Goal: Transaction & Acquisition: Purchase product/service

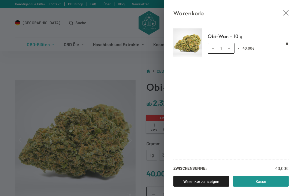
click at [285, 13] on icon "Close cart drawer" at bounding box center [286, 12] width 5 height 5
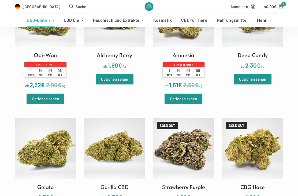
scroll to position [442, 0]
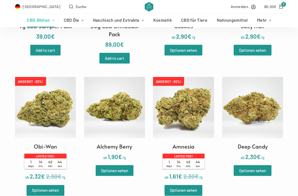
scroll to position [347, 0]
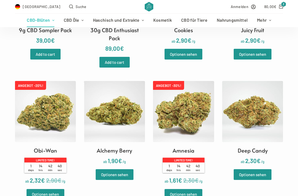
click at [110, 169] on link "Optionen sehen" at bounding box center [115, 174] width 38 height 11
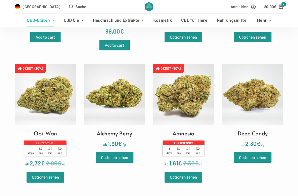
click at [111, 152] on link "Optionen sehen" at bounding box center [115, 157] width 38 height 11
click at [182, 172] on link "Optionen sehen" at bounding box center [184, 177] width 38 height 11
click at [111, 152] on link "Optionen sehen" at bounding box center [115, 157] width 38 height 11
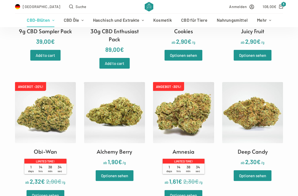
scroll to position [356, 0]
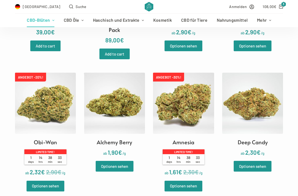
click at [110, 161] on link "Optionen sehen" at bounding box center [115, 166] width 38 height 11
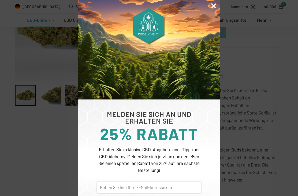
scroll to position [118, 0]
click at [213, 6] on icon "Close" at bounding box center [213, 5] width 7 height 7
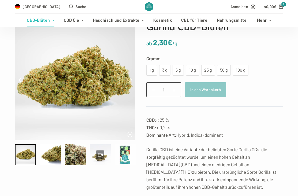
scroll to position [60, 0]
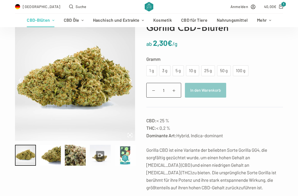
click at [192, 70] on div "10 g" at bounding box center [192, 70] width 7 height 7
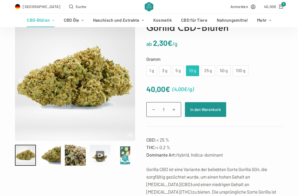
click at [207, 109] on button "In den Warenkorb" at bounding box center [205, 109] width 41 height 15
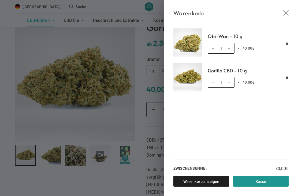
click at [284, 10] on icon "Close cart drawer" at bounding box center [286, 12] width 5 height 5
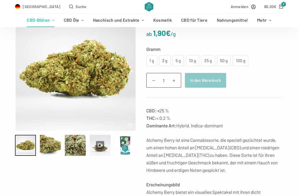
scroll to position [69, 0]
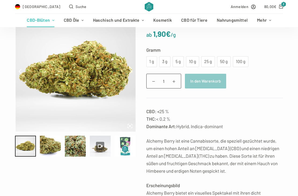
click at [193, 61] on div "10 g" at bounding box center [192, 61] width 7 height 7
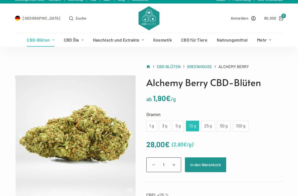
scroll to position [0, 0]
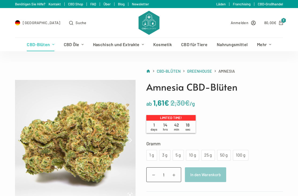
click at [192, 155] on div "10 g" at bounding box center [192, 155] width 7 height 7
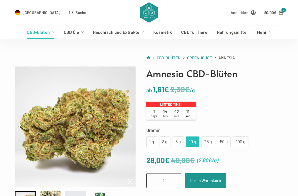
scroll to position [14, 0]
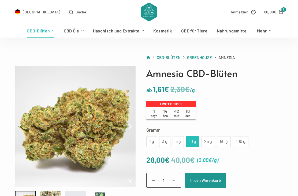
click at [205, 181] on button "In den Warenkorb" at bounding box center [205, 180] width 41 height 15
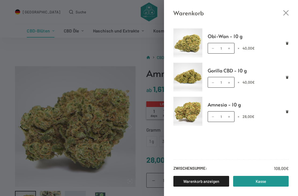
click at [265, 187] on link "Kasse" at bounding box center [261, 181] width 56 height 11
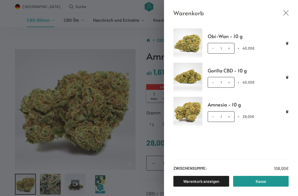
click at [284, 10] on icon "Close cart drawer" at bounding box center [286, 12] width 5 height 5
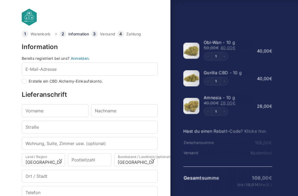
select select "DE-BE"
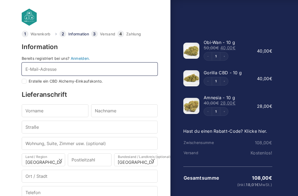
click at [38, 68] on input "E-Mail-Adresse *" at bounding box center [90, 69] width 136 height 13
type input "M"
checkbox input "true"
type input "M"
click at [30, 71] on input "Mark.scharnetzki@" at bounding box center [90, 69] width 136 height 13
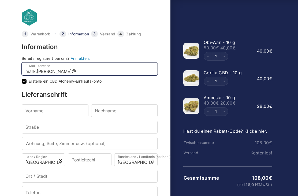
click at [71, 71] on input "mark.scharnetzki@" at bounding box center [90, 69] width 136 height 13
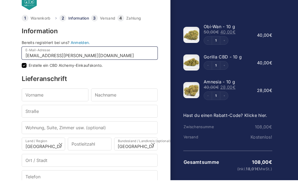
type input "mark.scharnetzki@gmail.com"
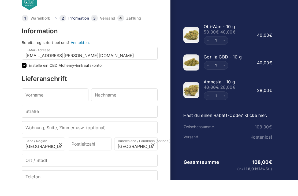
click at [26, 79] on input "Erstelle ein CBD Alchemy-Einkaufskonto." at bounding box center [24, 81] width 5 height 5
checkbox input "false"
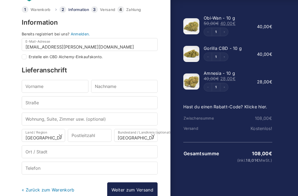
scroll to position [24, 0]
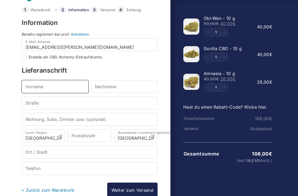
click at [34, 85] on input "Vorname *" at bounding box center [55, 86] width 67 height 13
type input "Mark"
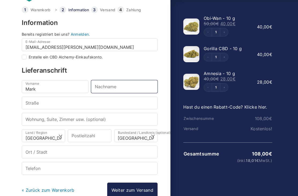
click at [108, 86] on input "Nachname *" at bounding box center [124, 86] width 67 height 13
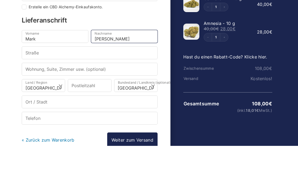
type input "Scharnetzki"
click at [35, 97] on input "Straße *" at bounding box center [90, 103] width 136 height 13
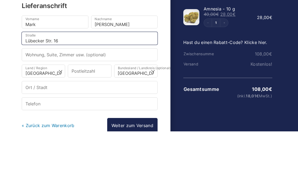
type input "Lübecker Str. 16"
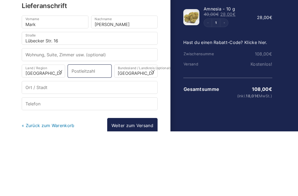
click at [82, 129] on input "Postleitzahl *" at bounding box center [89, 135] width 43 height 13
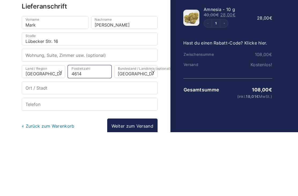
type input "46145"
select select
type input "Oberhausen"
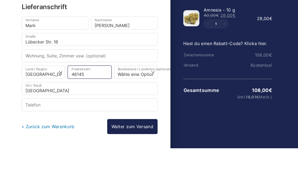
scroll to position [40, 0]
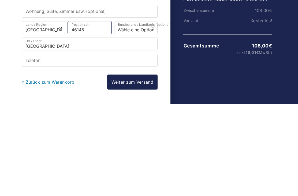
type input "46145"
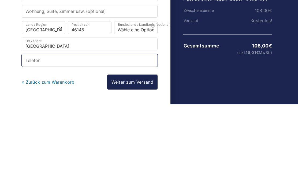
click at [84, 146] on input "Telefon *" at bounding box center [90, 152] width 136 height 13
select select
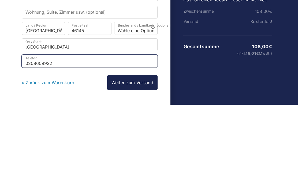
type input "02086099224"
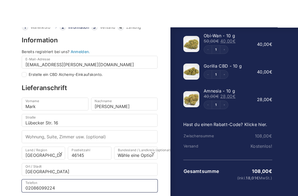
scroll to position [42, 0]
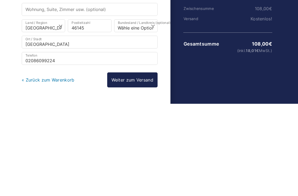
click at [135, 165] on link "Weiter zum Versand" at bounding box center [132, 172] width 50 height 15
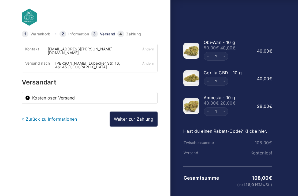
click at [137, 115] on link "Weiter zur Zahlung" at bounding box center [134, 119] width 48 height 15
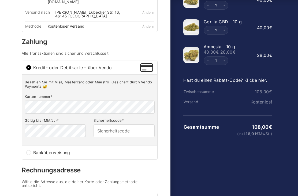
click at [31, 151] on input "Banküberweisung" at bounding box center [28, 153] width 5 height 5
radio input "true"
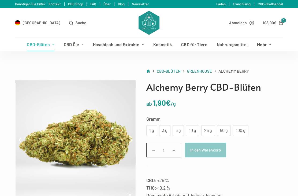
click at [179, 130] on div "5 g" at bounding box center [178, 130] width 5 height 7
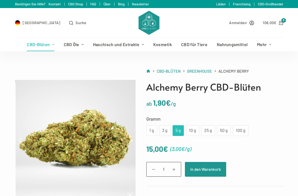
click at [193, 129] on div "10 g" at bounding box center [192, 130] width 7 height 7
click at [179, 130] on div "5 g" at bounding box center [178, 130] width 5 height 7
click at [207, 170] on button "In den Warenkorb" at bounding box center [205, 169] width 41 height 15
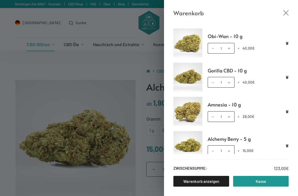
click at [256, 179] on link "Kasse" at bounding box center [261, 181] width 56 height 11
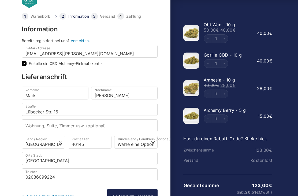
scroll to position [3, 0]
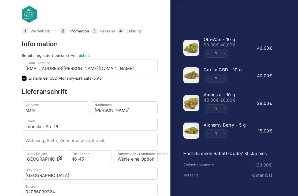
click at [26, 78] on input "Erstelle ein CBD Alchemy-Einkaufskonto." at bounding box center [24, 78] width 5 height 5
checkbox input "false"
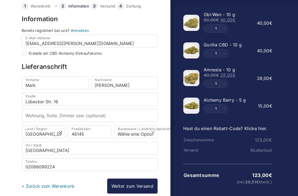
scroll to position [40, 0]
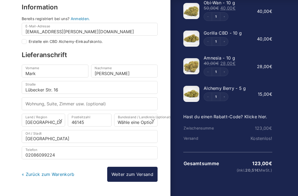
click at [133, 174] on link "Weiter zum Versand" at bounding box center [132, 174] width 50 height 15
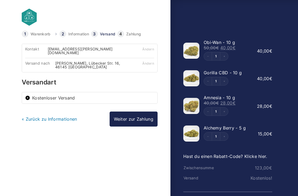
click at [133, 118] on link "Weiter zur Zahlung" at bounding box center [134, 119] width 48 height 15
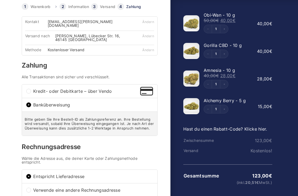
scroll to position [29, 0]
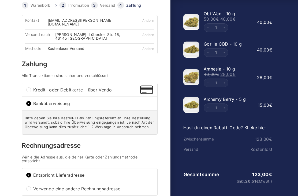
click at [29, 101] on input "Banküberweisung" at bounding box center [28, 103] width 5 height 5
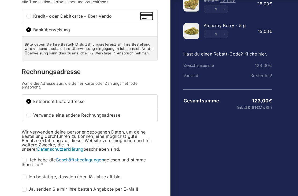
scroll to position [103, 0]
click at [25, 158] on input "Ich habe die Geschäftsbedingungen gelesen und stimme ihnen zu. *" at bounding box center [24, 160] width 5 height 5
checkbox input "true"
click at [24, 175] on input "Ich bestätige, dass ich über 18 Jahre alt bin. *" at bounding box center [24, 177] width 5 height 5
checkbox input "true"
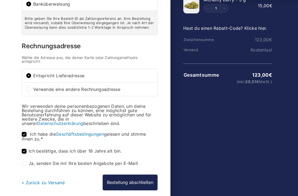
scroll to position [134, 0]
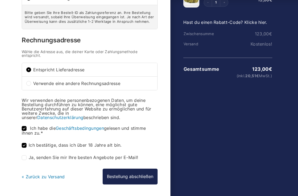
click at [128, 175] on button "Bestellung abschließen" at bounding box center [130, 177] width 55 height 16
